Goal: Task Accomplishment & Management: Manage account settings

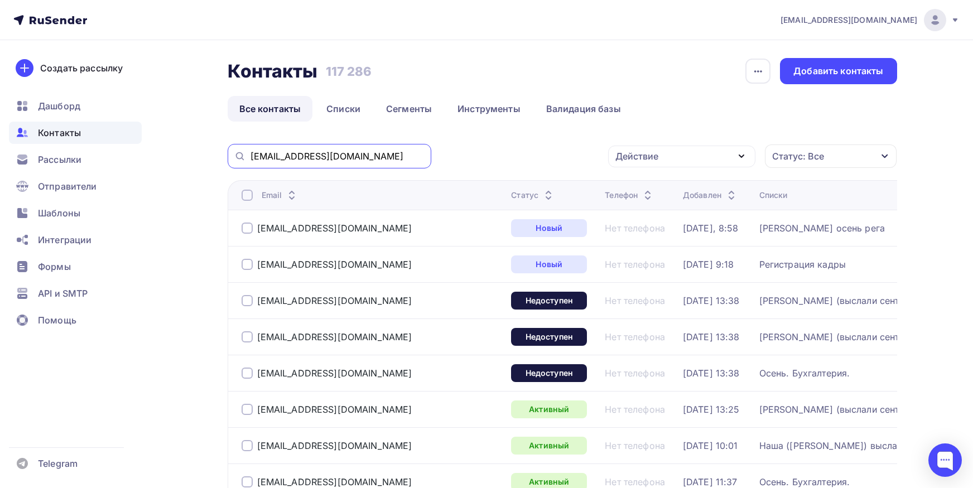
click at [363, 157] on input "[EMAIL_ADDRESS][DOMAIN_NAME]" at bounding box center [337, 156] width 174 height 12
paste input "[EMAIL_ADDRESS][DOMAIN_NAME]"
type input "[EMAIL_ADDRESS][DOMAIN_NAME]"
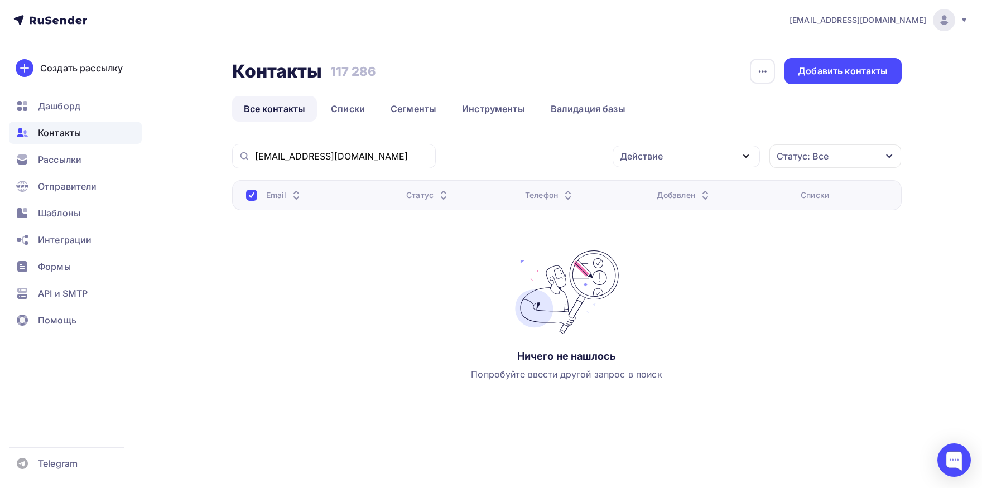
click at [361, 164] on div "[EMAIL_ADDRESS][DOMAIN_NAME]" at bounding box center [334, 156] width 204 height 25
click at [347, 155] on input "[EMAIL_ADDRESS][DOMAIN_NAME]" at bounding box center [342, 156] width 174 height 12
click at [255, 157] on input "[EMAIL_ADDRESS][DOMAIN_NAME]" at bounding box center [342, 156] width 174 height 12
click at [832, 66] on div "Добавить контакты" at bounding box center [843, 71] width 90 height 13
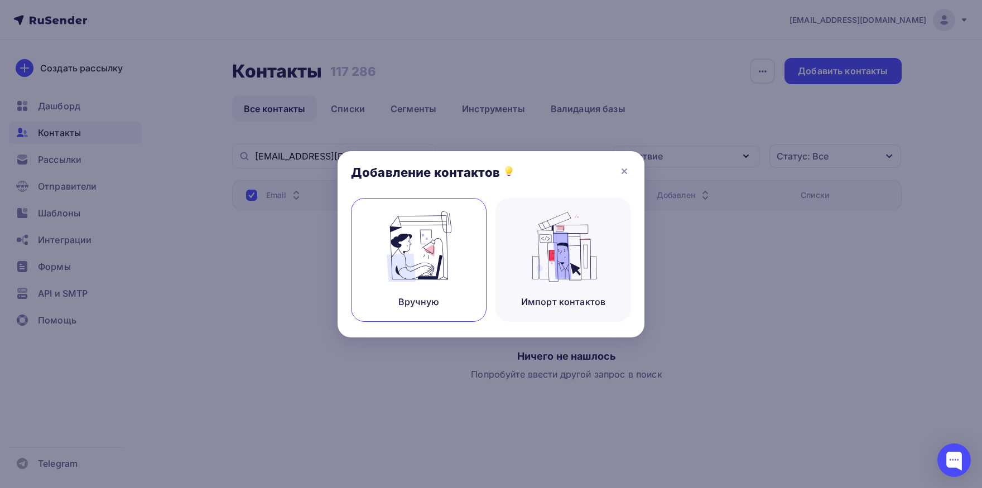
click at [443, 232] on img at bounding box center [419, 246] width 75 height 70
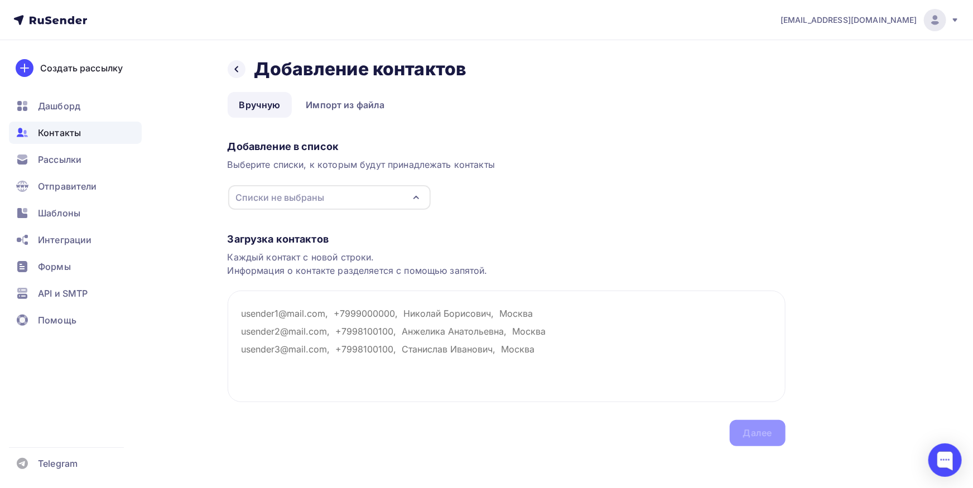
click at [342, 189] on div "Списки не выбраны" at bounding box center [329, 197] width 202 height 25
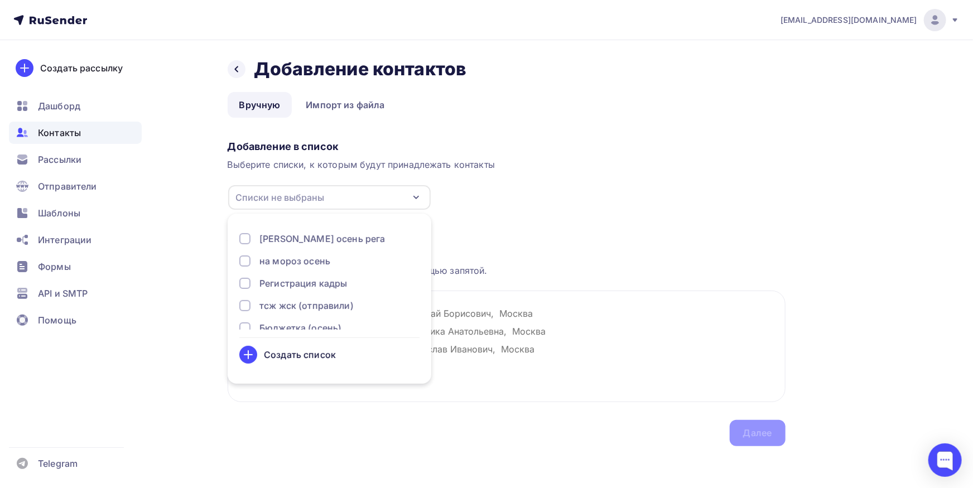
click at [322, 233] on div "[PERSON_NAME] осень рега" at bounding box center [322, 238] width 126 height 13
click at [587, 329] on textarea at bounding box center [507, 347] width 558 height 112
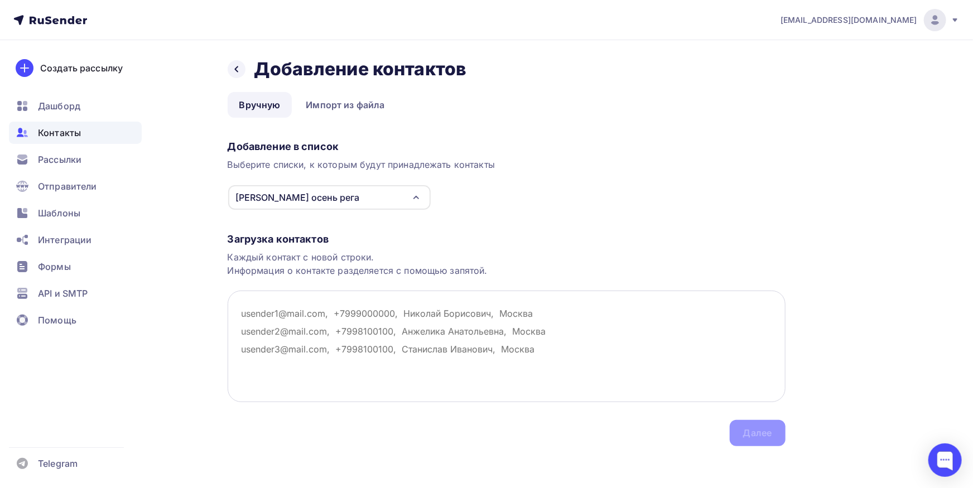
click at [476, 328] on textarea at bounding box center [507, 347] width 558 height 112
paste textarea "[EMAIL_ADDRESS][DOMAIN_NAME]"
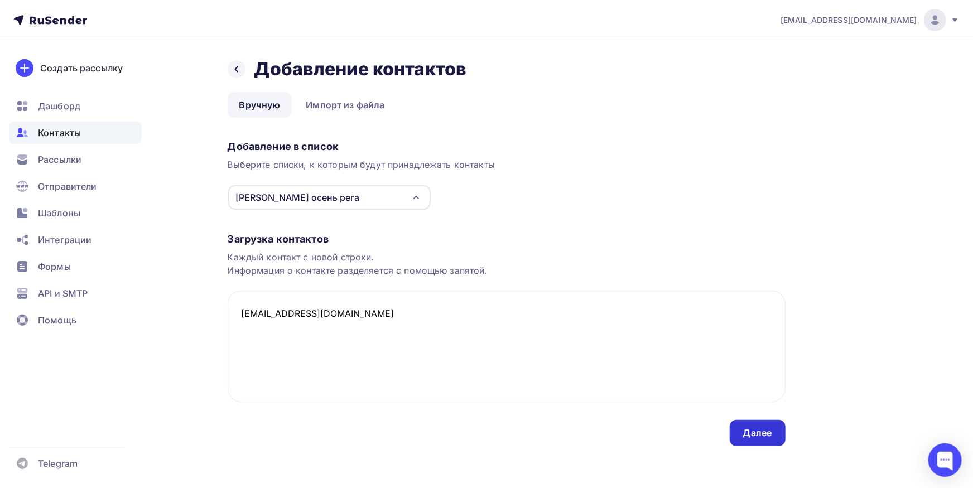
type textarea "[EMAIL_ADDRESS][DOMAIN_NAME]"
click at [758, 427] on div "Далее" at bounding box center [758, 433] width 56 height 26
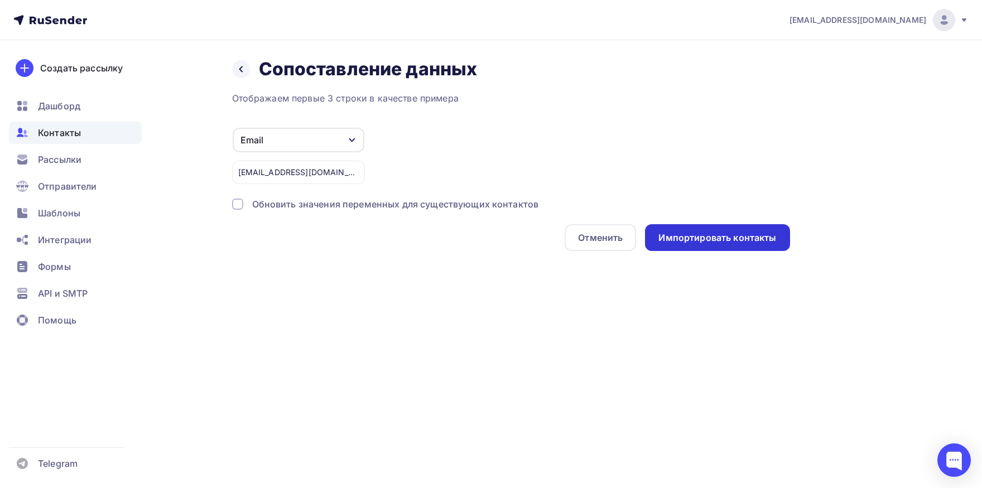
click at [727, 250] on div "Импортировать контакты" at bounding box center [717, 237] width 144 height 27
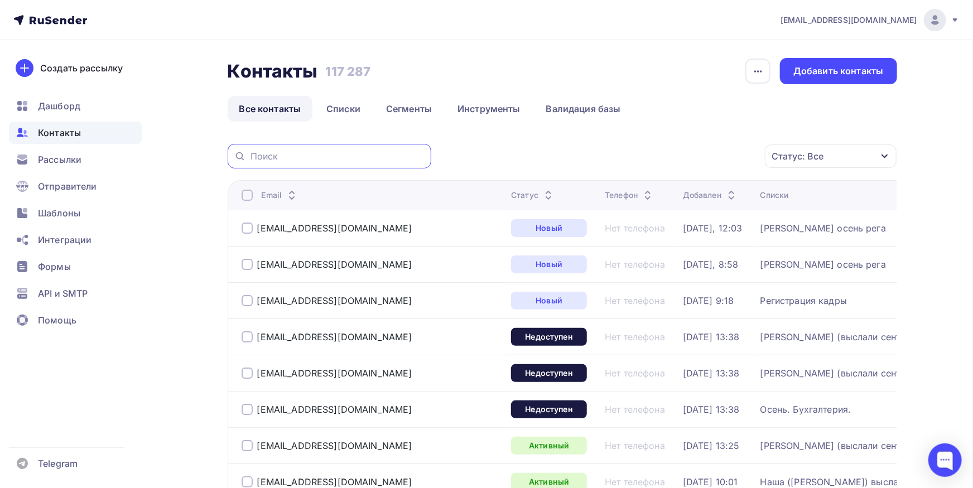
click at [350, 160] on input "text" at bounding box center [337, 156] width 174 height 12
paste input "[EMAIL_ADDRESS][DOMAIN_NAME]"
type input "[EMAIL_ADDRESS][DOMAIN_NAME]"
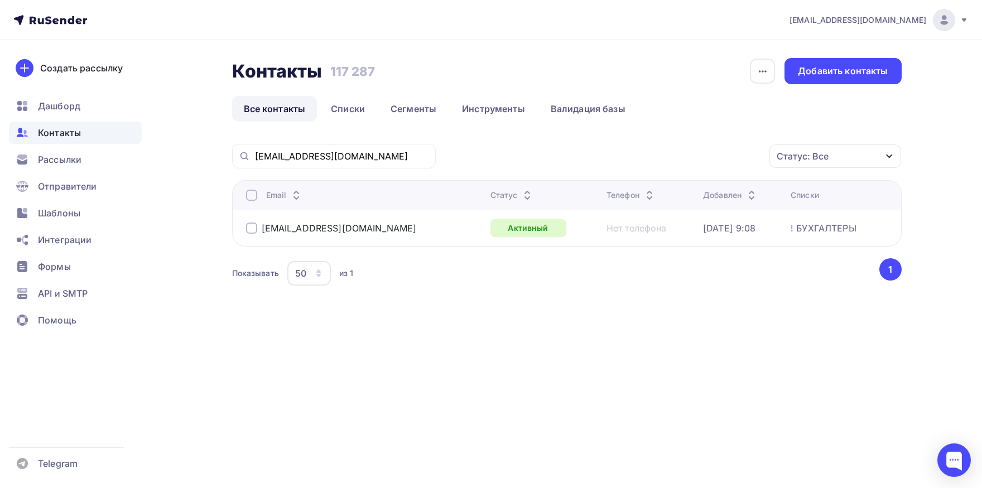
click at [249, 196] on div at bounding box center [251, 195] width 11 height 11
click at [742, 163] on div "Действие" at bounding box center [685, 157] width 147 height 22
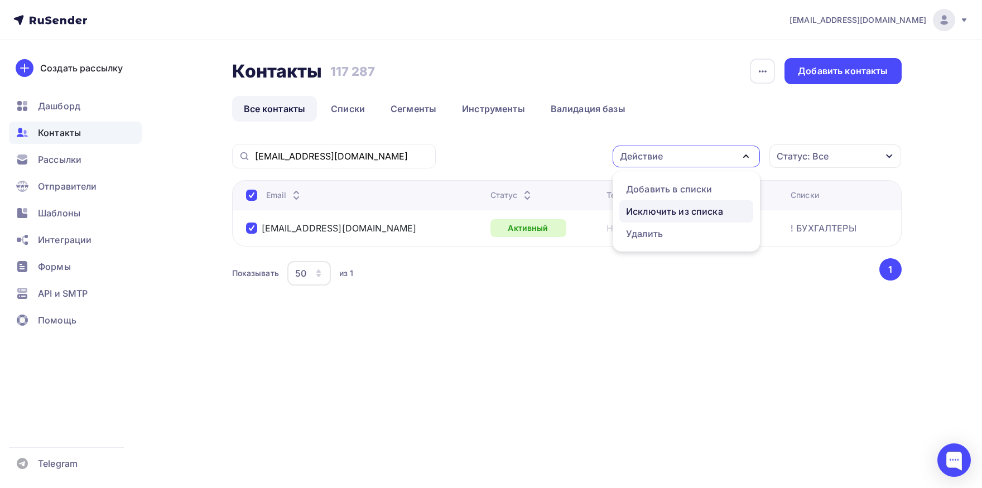
click at [701, 216] on div "Исключить из списка" at bounding box center [674, 211] width 97 height 13
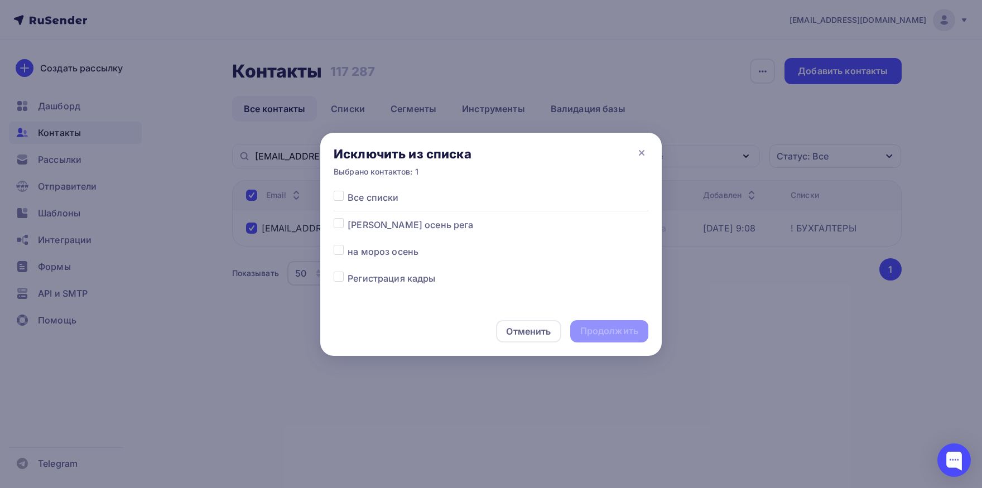
click at [348, 191] on label at bounding box center [348, 191] width 0 height 0
click at [341, 200] on input "checkbox" at bounding box center [339, 196] width 10 height 10
checkbox input "true"
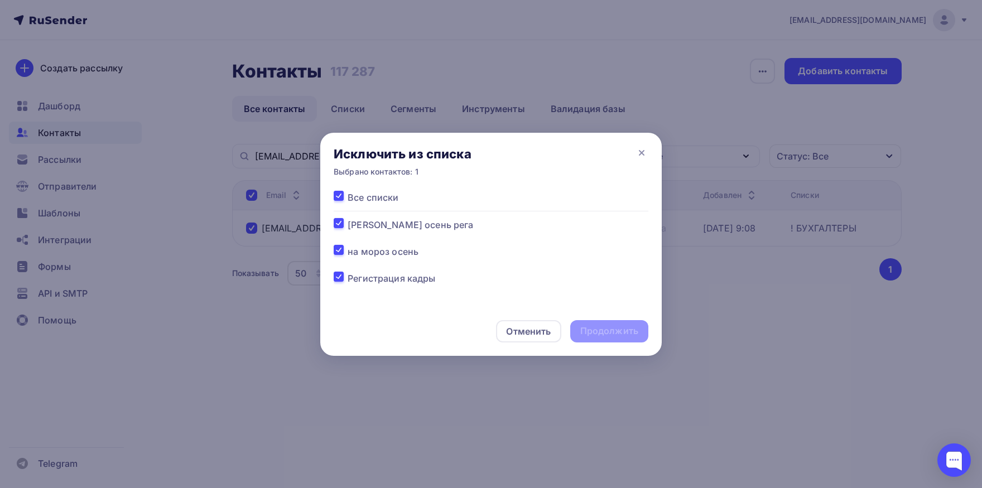
checkbox input "true"
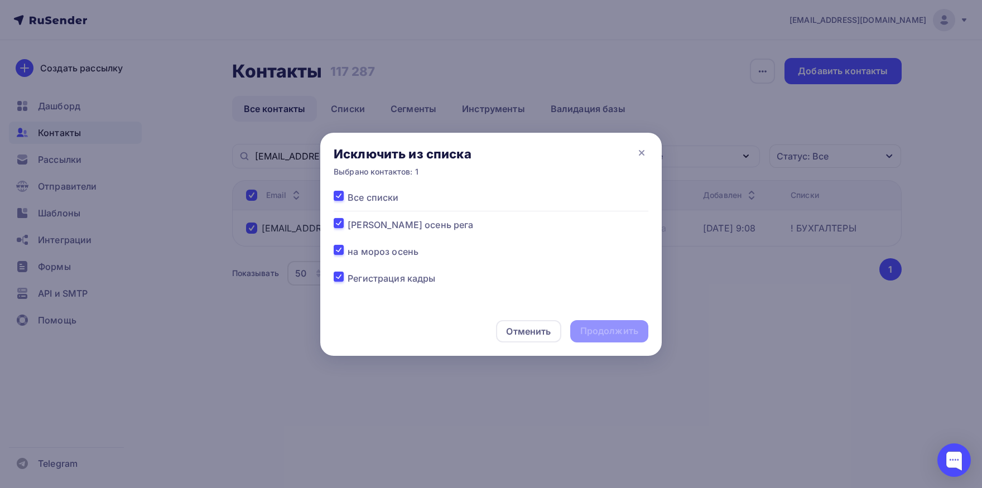
checkbox input "true"
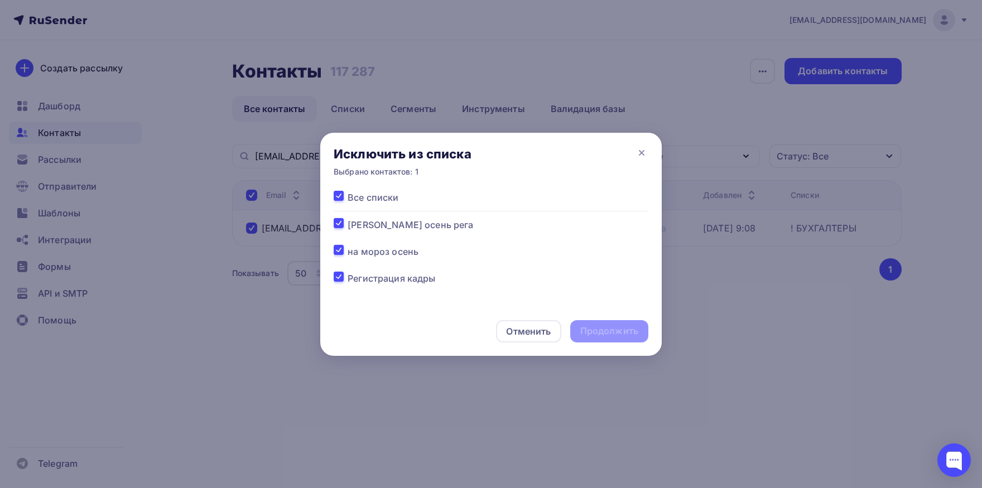
checkbox input "true"
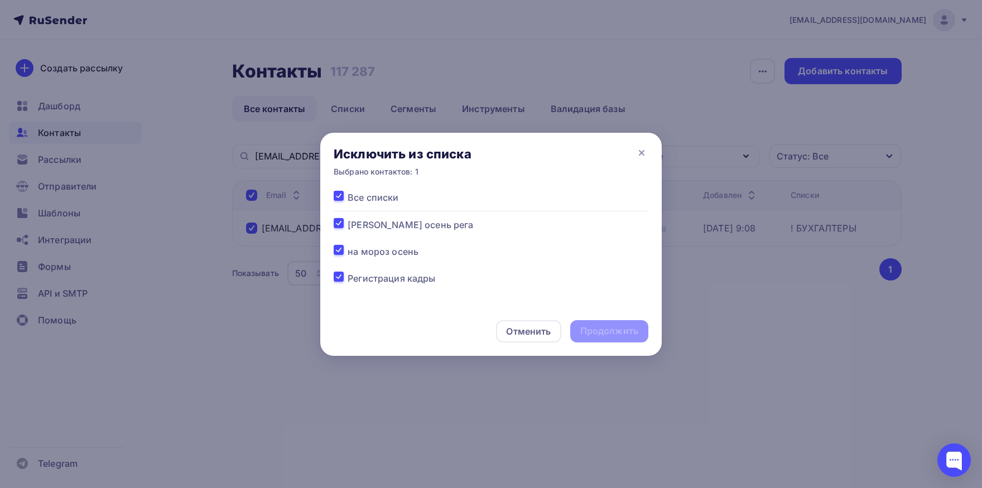
checkbox input "true"
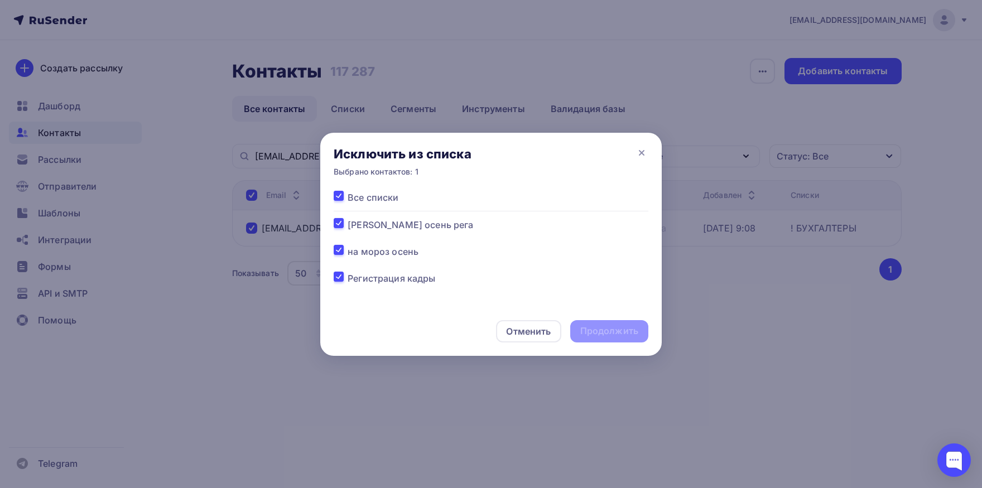
checkbox input "true"
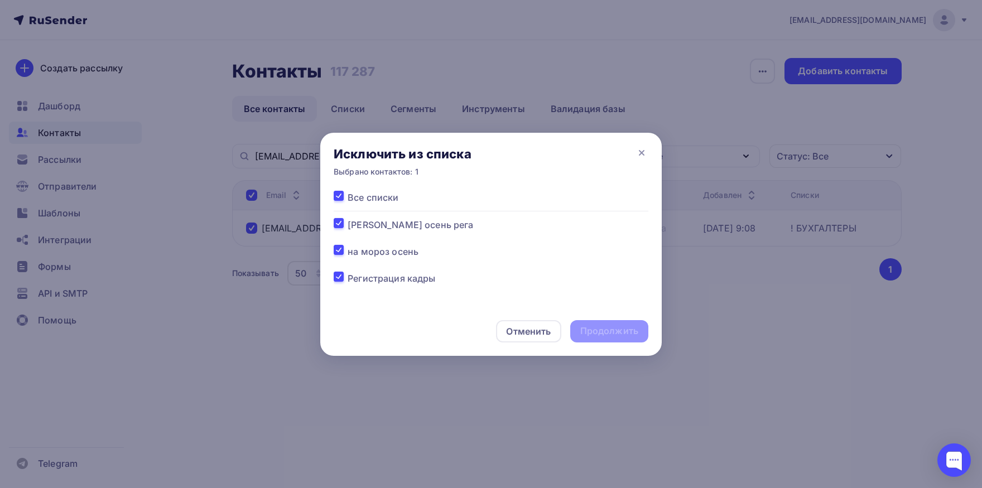
checkbox input "true"
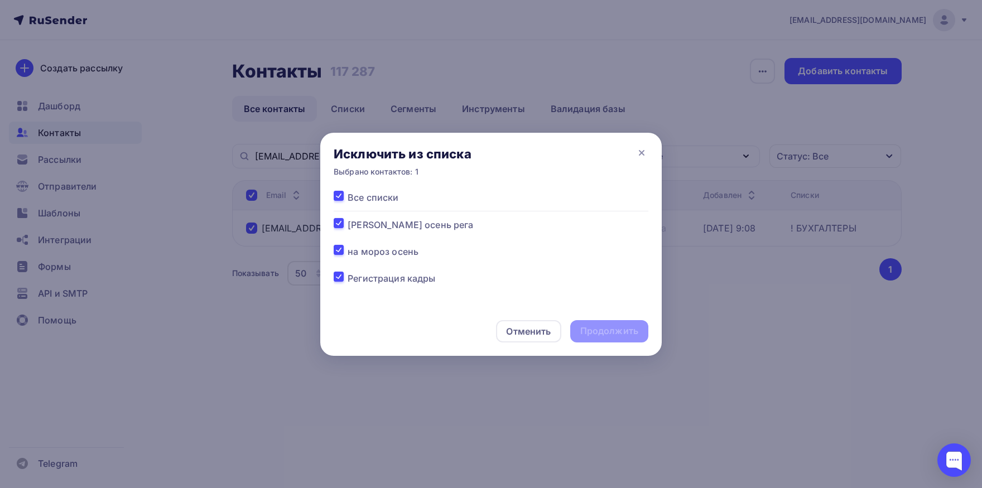
checkbox input "true"
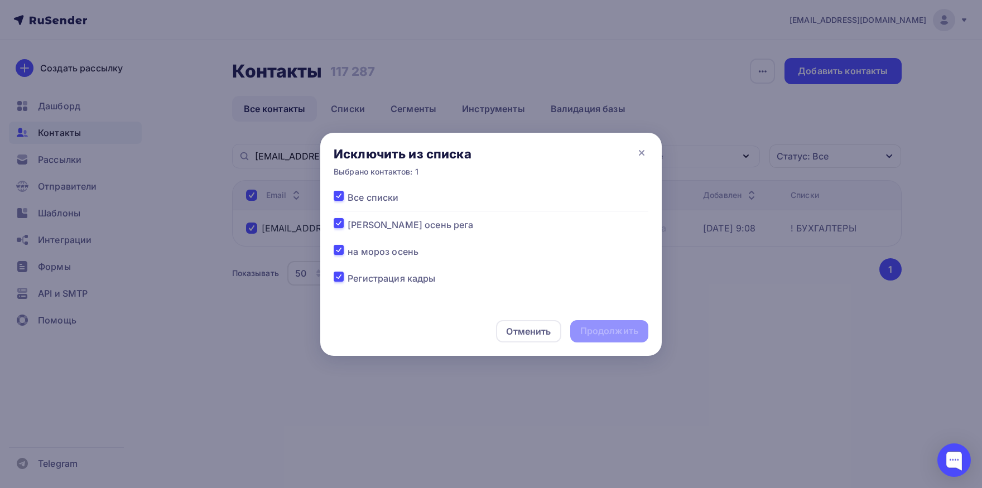
checkbox input "true"
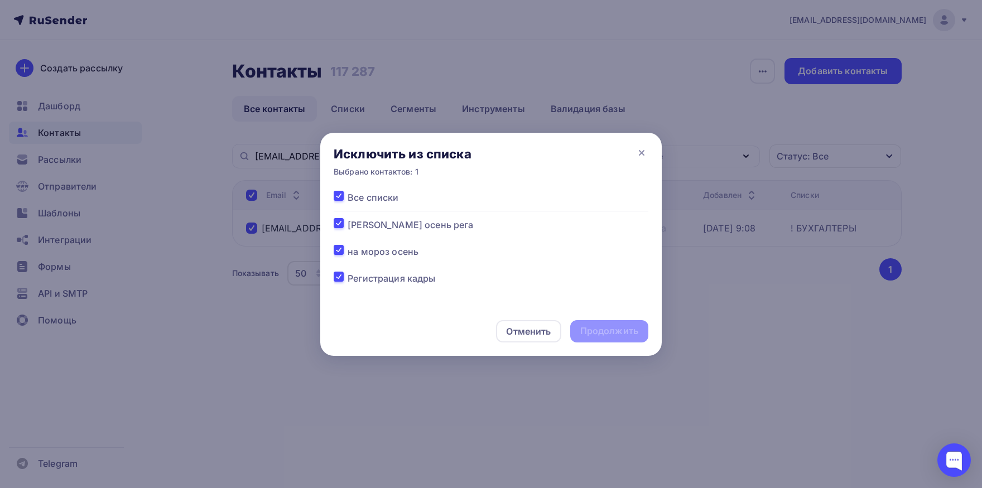
checkbox input "true"
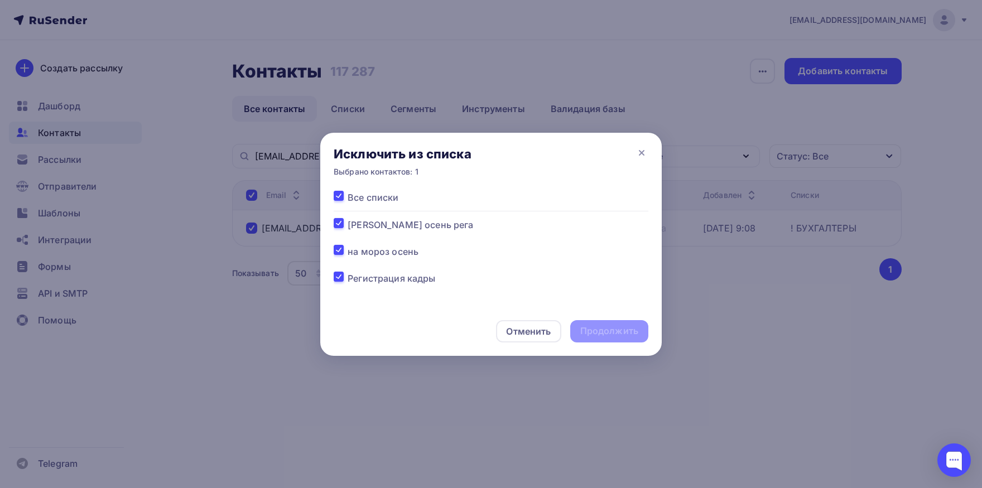
checkbox input "true"
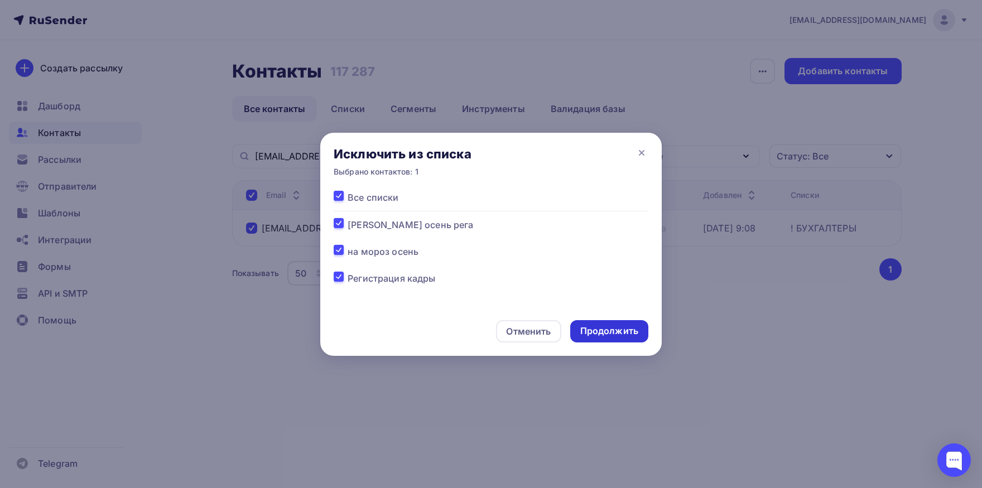
click at [587, 331] on div "Продолжить" at bounding box center [609, 331] width 58 height 13
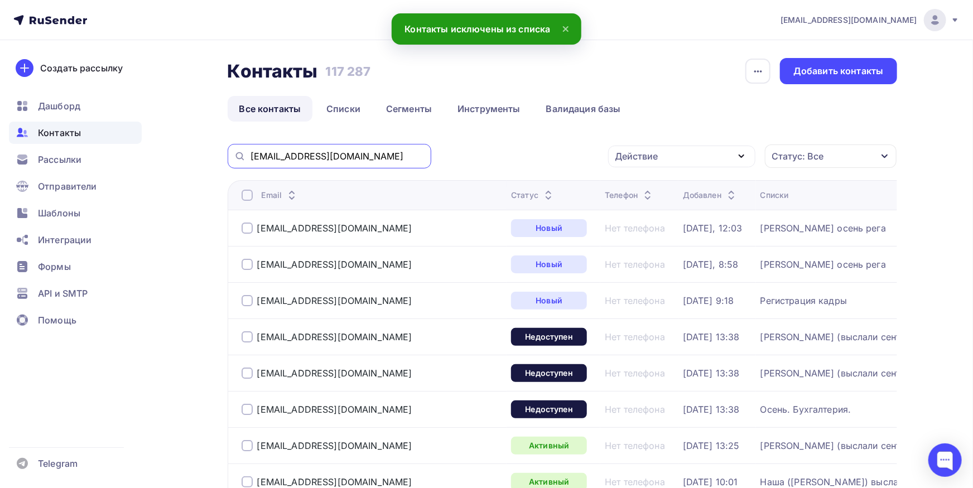
click at [393, 159] on input "[EMAIL_ADDRESS][DOMAIN_NAME]" at bounding box center [337, 156] width 174 height 12
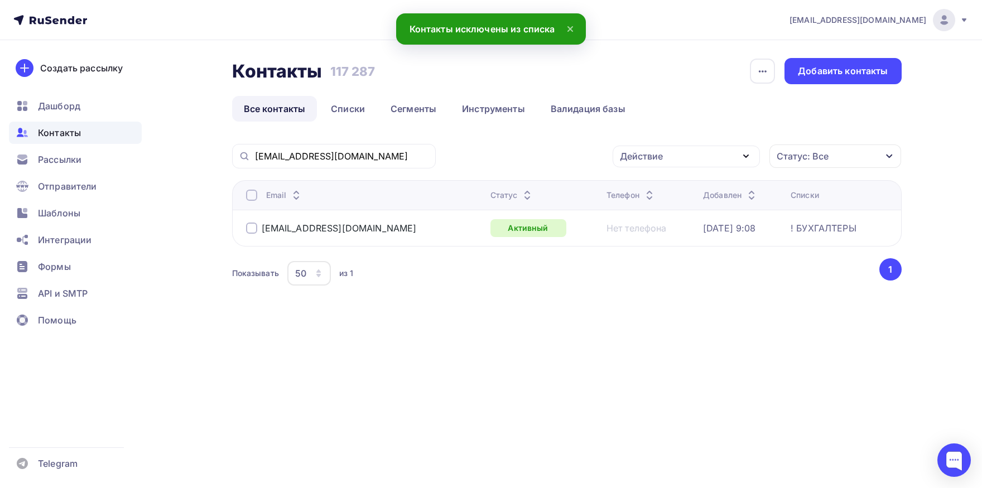
click at [247, 197] on div at bounding box center [251, 195] width 11 height 11
click at [703, 162] on div "Действие" at bounding box center [685, 157] width 147 height 22
click at [693, 181] on link "Добавить в списки" at bounding box center [686, 189] width 134 height 22
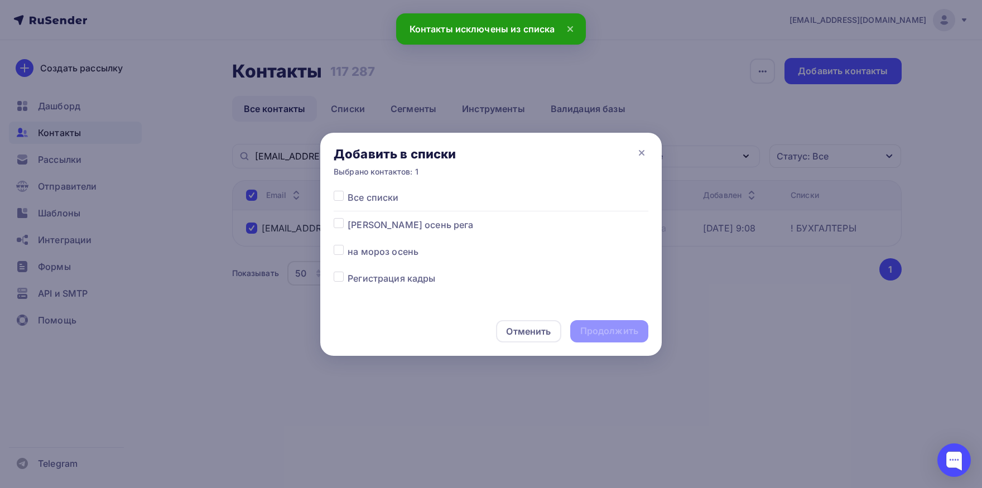
click at [348, 245] on label at bounding box center [348, 245] width 0 height 0
click at [342, 246] on input "checkbox" at bounding box center [339, 250] width 10 height 10
checkbox input "true"
click at [345, 221] on div at bounding box center [341, 224] width 14 height 13
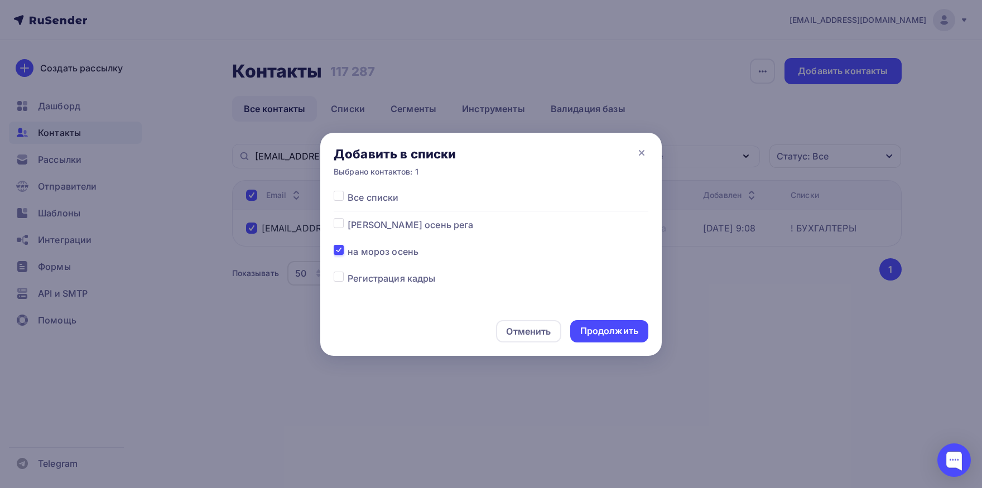
click at [339, 229] on div at bounding box center [341, 224] width 14 height 13
click at [348, 218] on label at bounding box center [348, 218] width 0 height 0
click at [339, 226] on input "checkbox" at bounding box center [339, 223] width 10 height 10
checkbox input "true"
click at [629, 334] on div "Продолжить" at bounding box center [609, 331] width 58 height 13
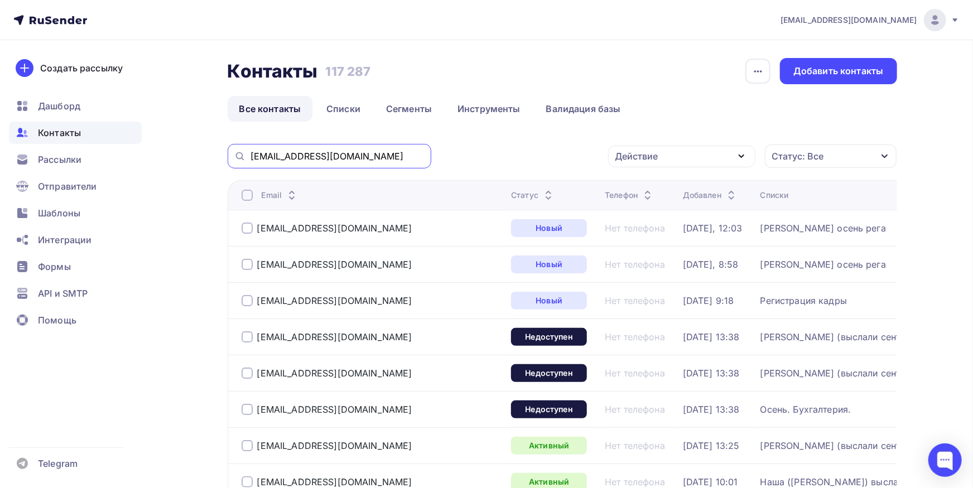
click at [344, 153] on input "[EMAIL_ADDRESS][DOMAIN_NAME]" at bounding box center [337, 156] width 174 height 12
paste input "[EMAIL_ADDRESS]"
type input "[EMAIL_ADDRESS][DOMAIN_NAME]"
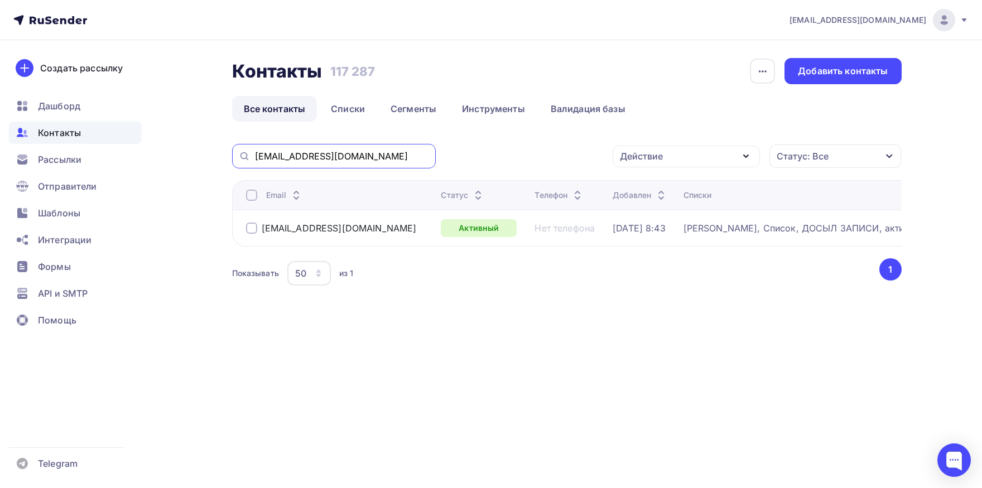
click at [385, 161] on input "[EMAIL_ADDRESS][DOMAIN_NAME]" at bounding box center [342, 156] width 174 height 12
click at [249, 194] on div at bounding box center [251, 195] width 11 height 11
click at [687, 146] on div "Действие" at bounding box center [685, 157] width 147 height 22
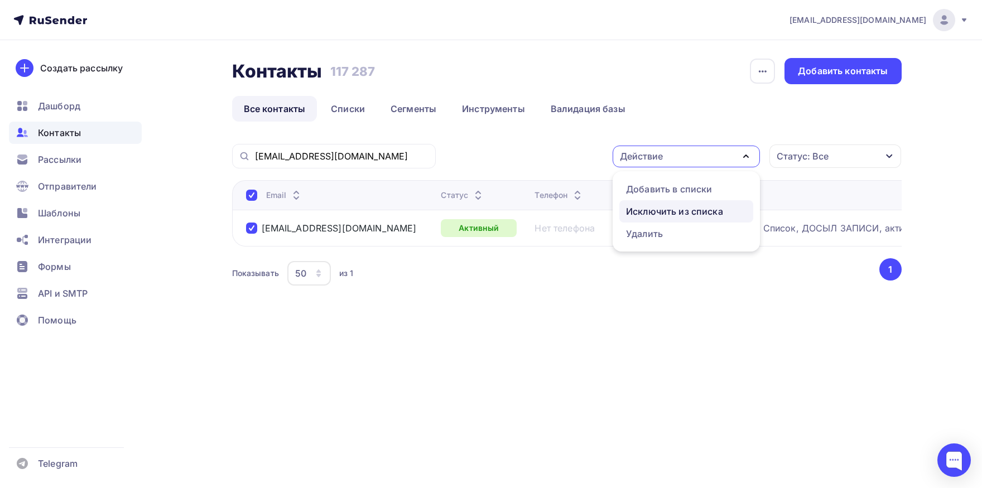
click at [683, 215] on div "Исключить из списка" at bounding box center [674, 211] width 97 height 13
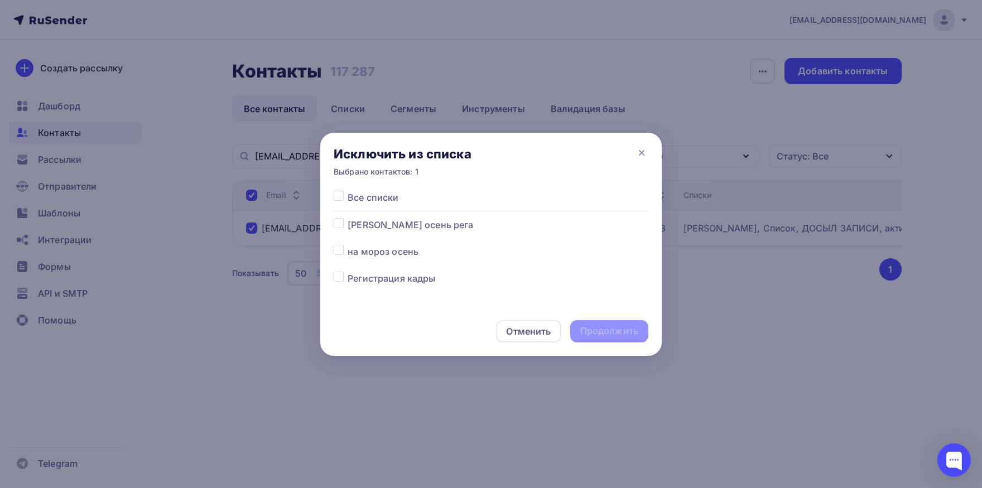
click at [348, 191] on label at bounding box center [348, 191] width 0 height 0
click at [339, 196] on input "checkbox" at bounding box center [339, 196] width 10 height 10
checkbox input "true"
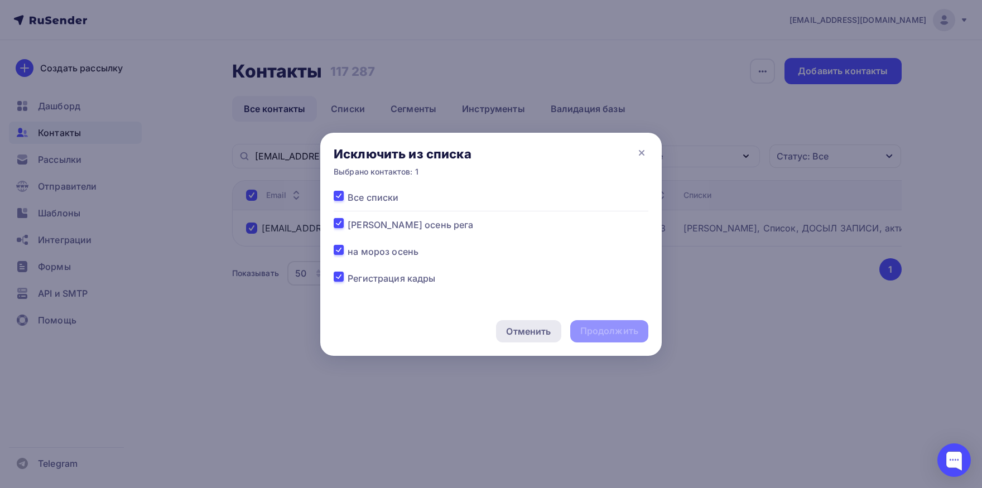
checkbox input "true"
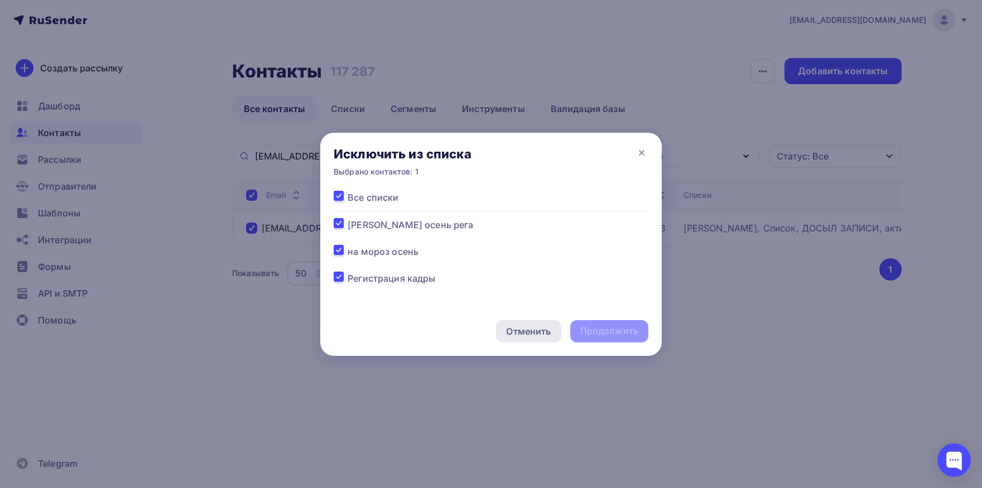
checkbox input "true"
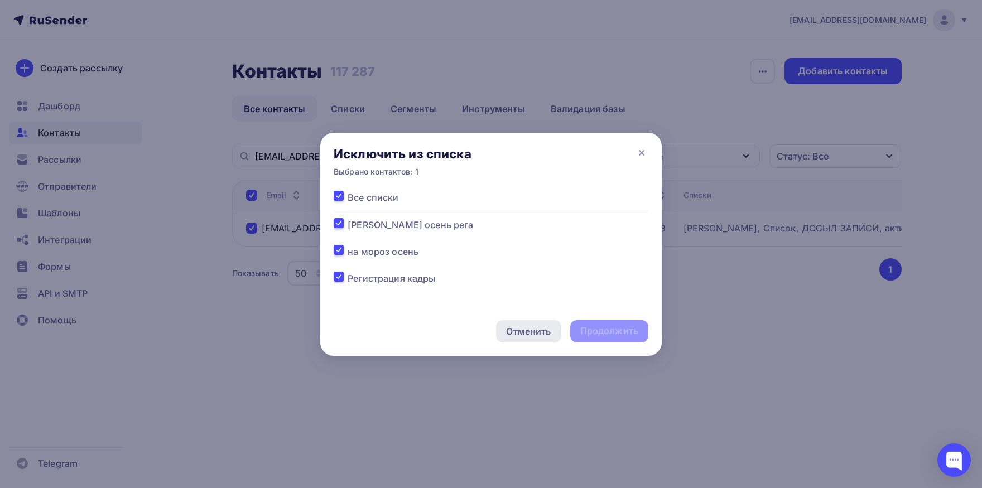
checkbox input "true"
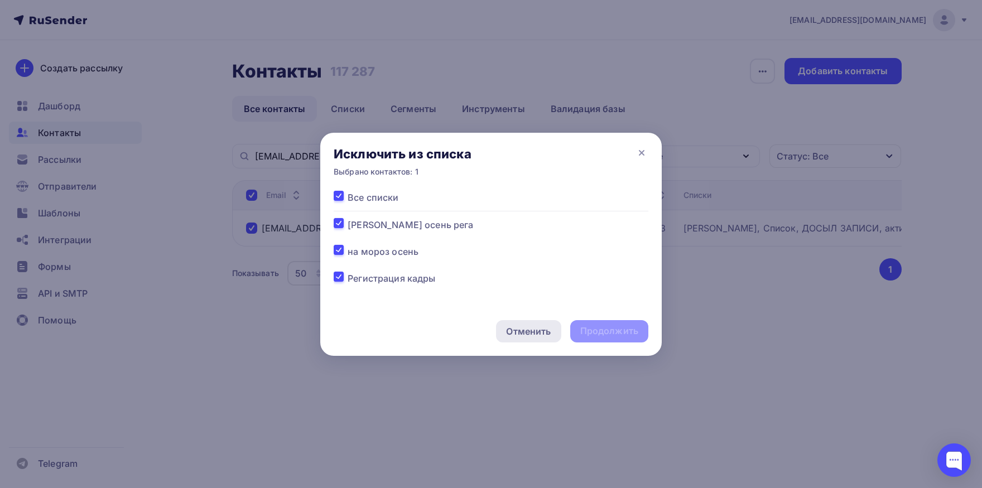
checkbox input "true"
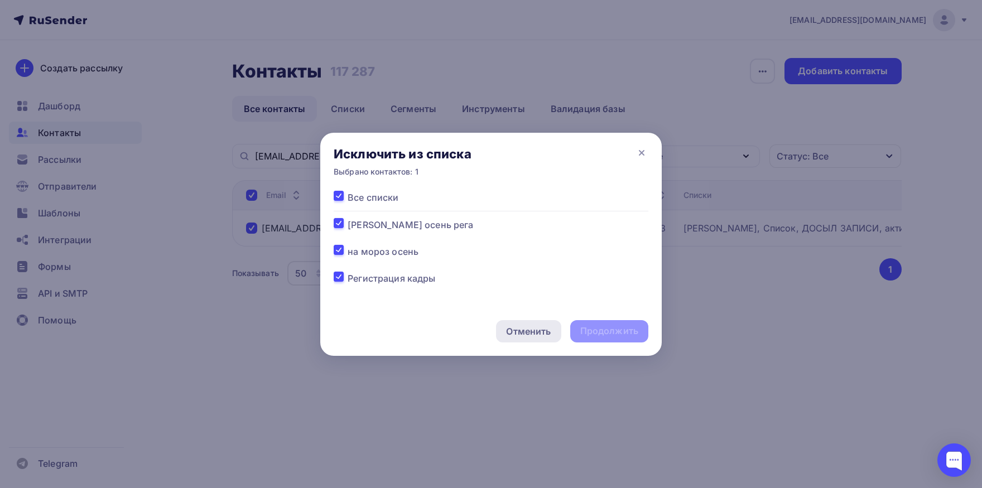
checkbox input "true"
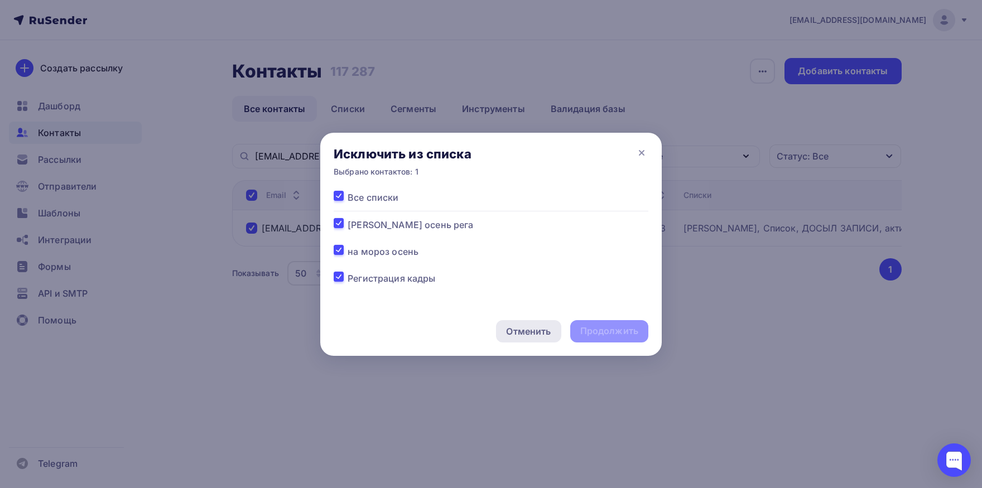
checkbox input "true"
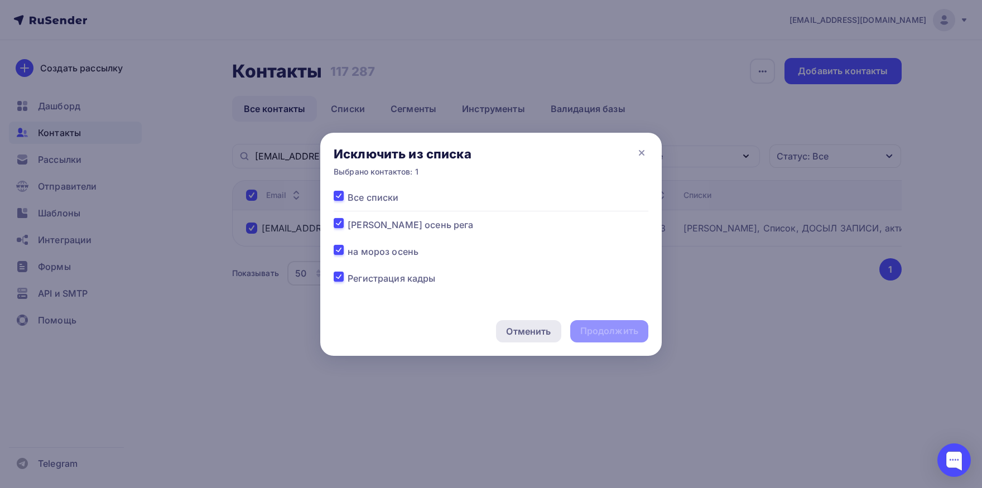
checkbox input "true"
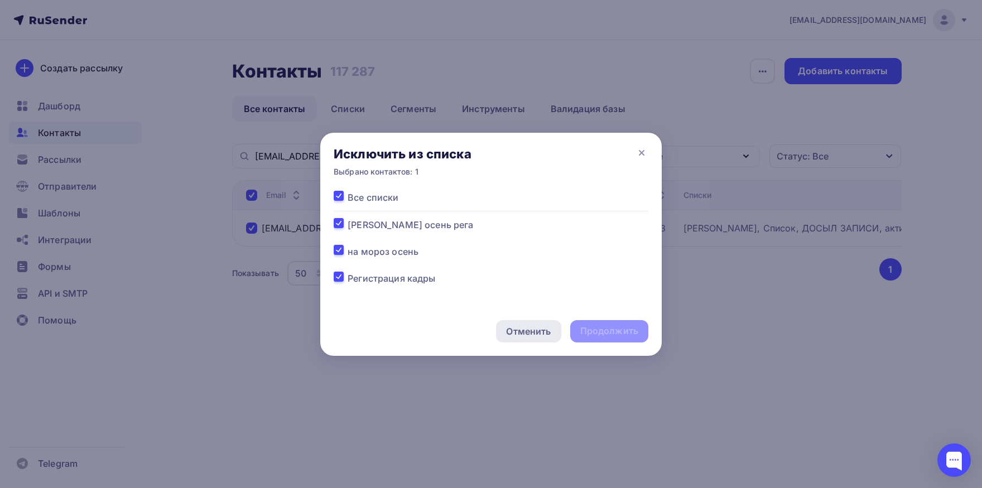
checkbox input "true"
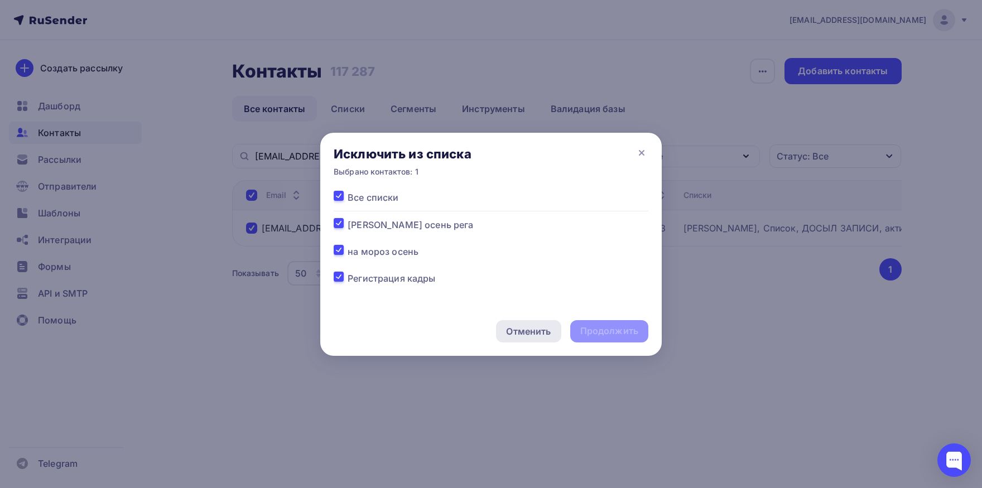
checkbox input "true"
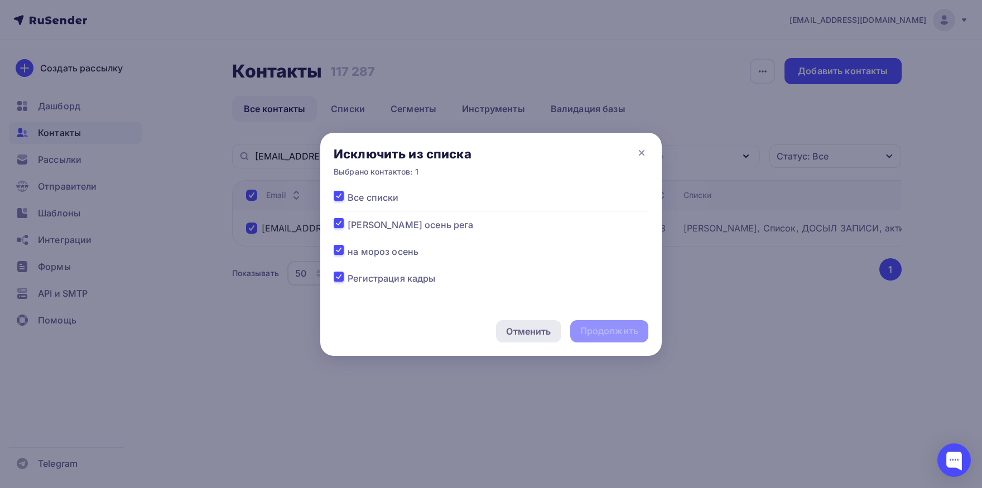
checkbox input "true"
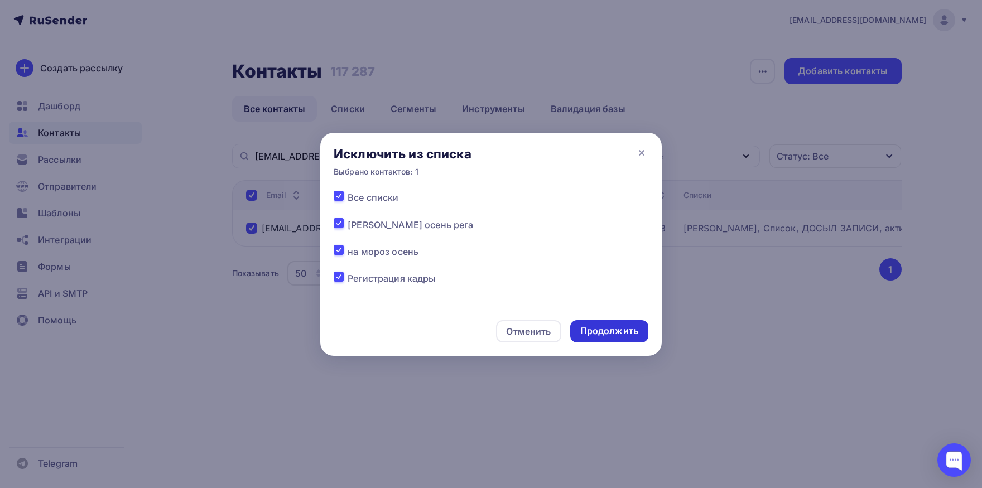
click at [589, 337] on div "Продолжить" at bounding box center [609, 331] width 58 height 13
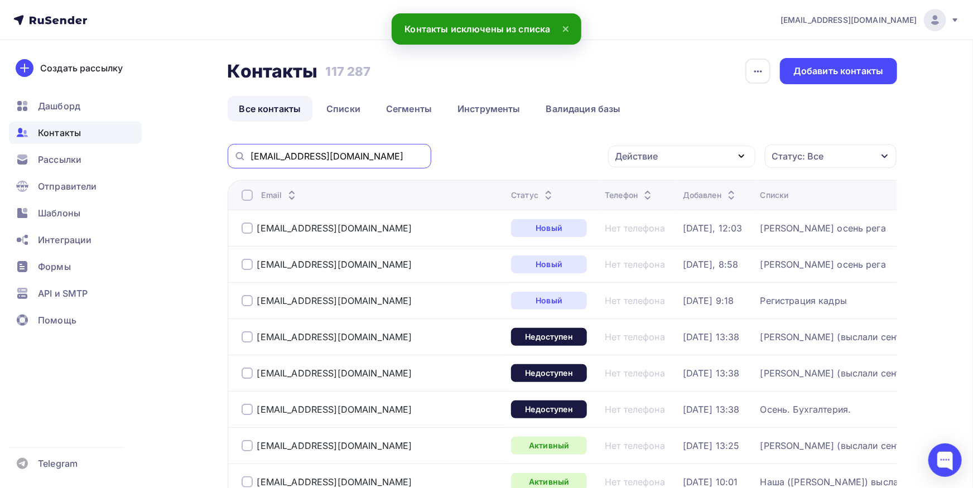
click at [370, 156] on input "[EMAIL_ADDRESS][DOMAIN_NAME]" at bounding box center [337, 156] width 174 height 12
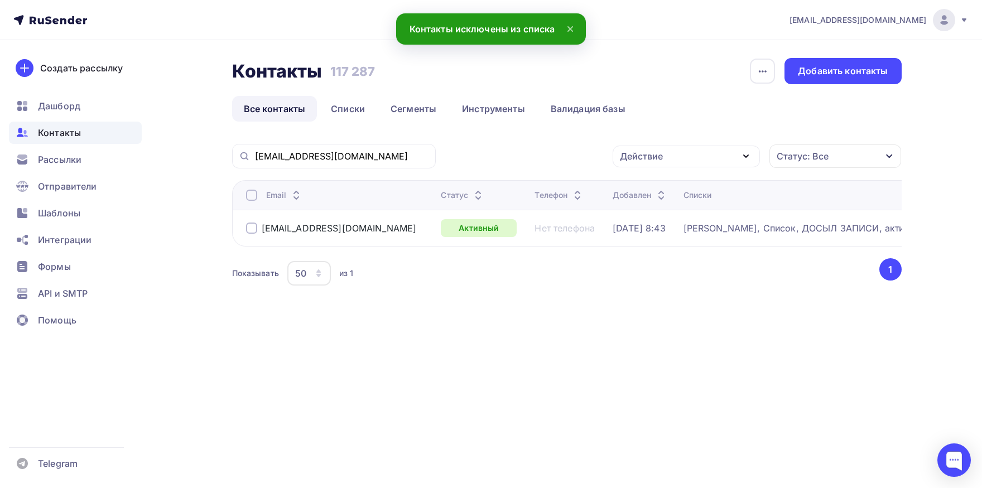
click at [243, 200] on th "Email" at bounding box center [334, 195] width 205 height 30
click at [247, 196] on div at bounding box center [251, 195] width 11 height 11
drag, startPoint x: 638, startPoint y: 161, endPoint x: 638, endPoint y: 182, distance: 21.8
click at [638, 163] on div "Действие" at bounding box center [685, 157] width 147 height 22
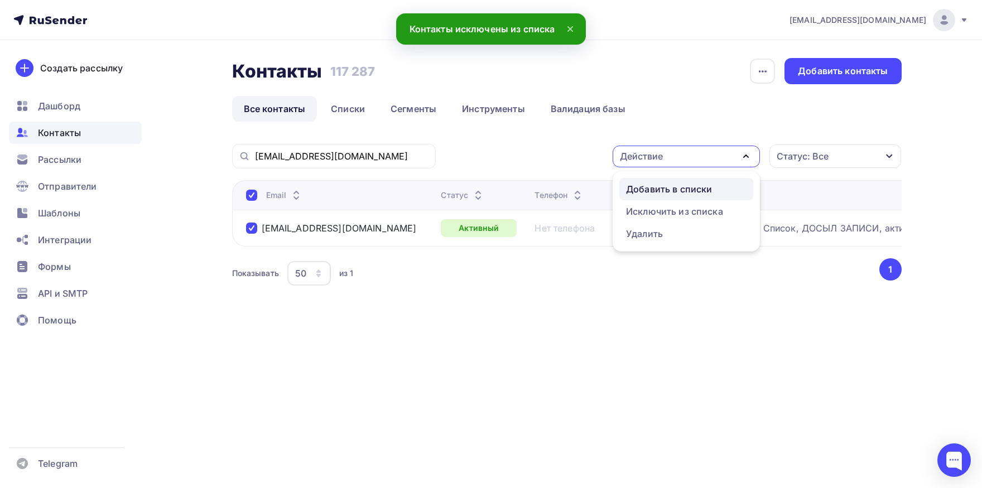
click at [639, 183] on div "Добавить в списки" at bounding box center [669, 188] width 86 height 13
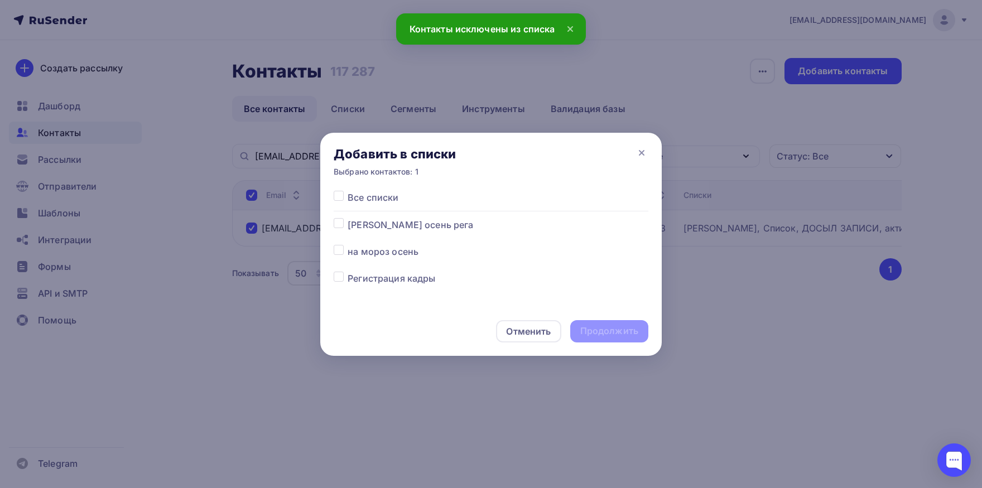
click at [348, 218] on label at bounding box center [348, 218] width 0 height 0
click at [339, 219] on input "checkbox" at bounding box center [339, 223] width 10 height 10
checkbox input "true"
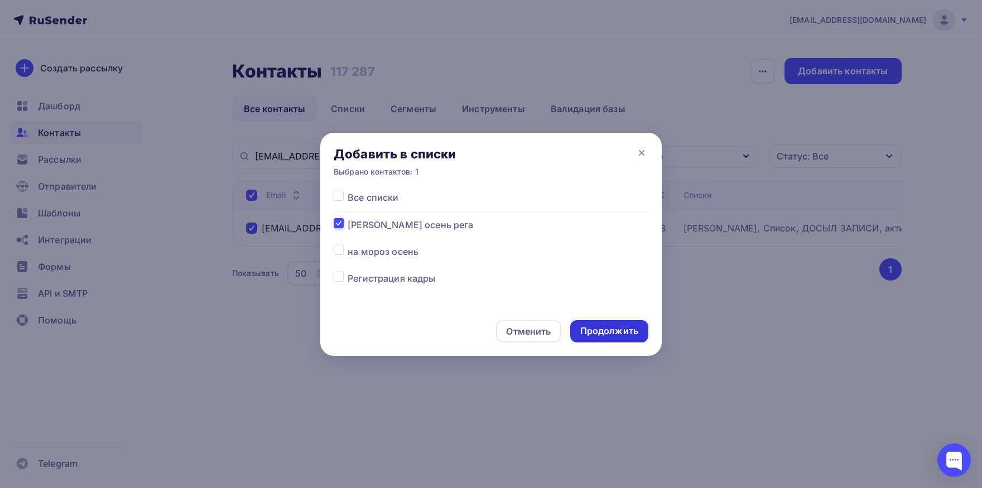
click at [602, 326] on div "Продолжить" at bounding box center [609, 331] width 58 height 13
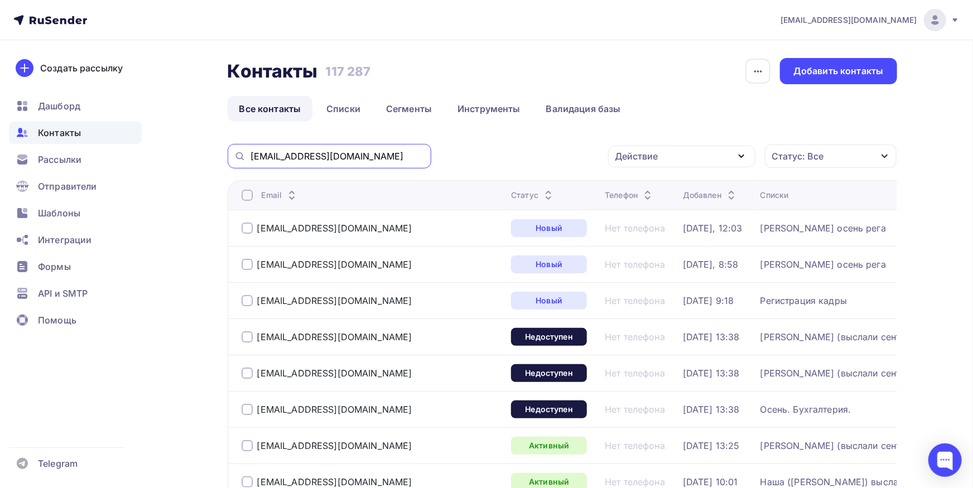
click at [414, 159] on input "[EMAIL_ADDRESS][DOMAIN_NAME]" at bounding box center [337, 156] width 174 height 12
paste input "t.afrakova@btk"
type input "[EMAIL_ADDRESS][DOMAIN_NAME]"
